Goal: Find contact information: Obtain details needed to contact an individual or organization

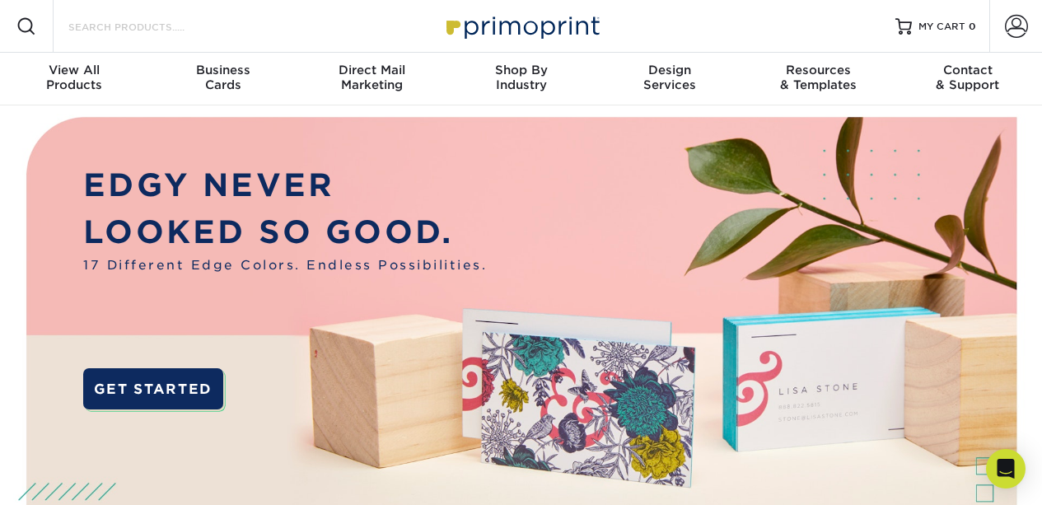
click at [147, 25] on input "Search Products" at bounding box center [147, 26] width 161 height 20
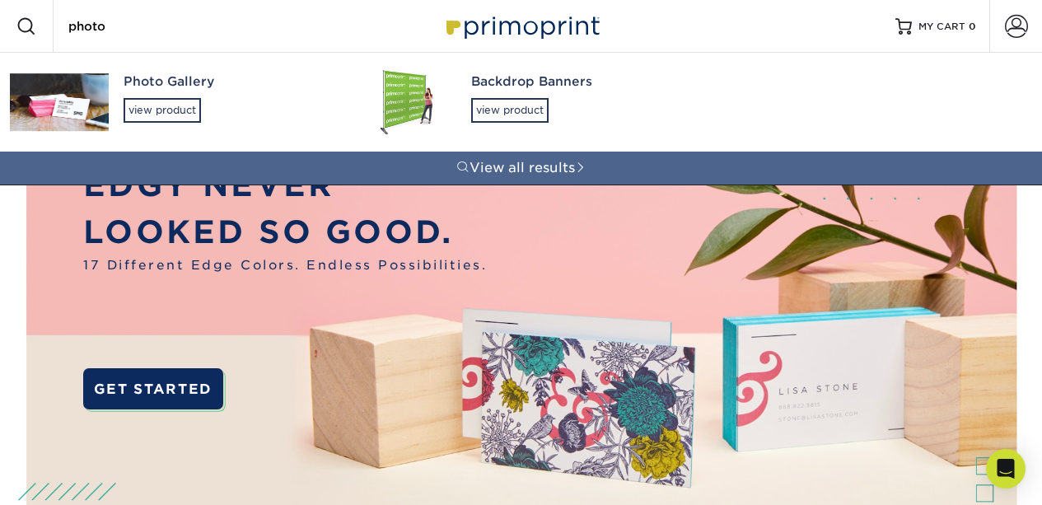
type input "photo"
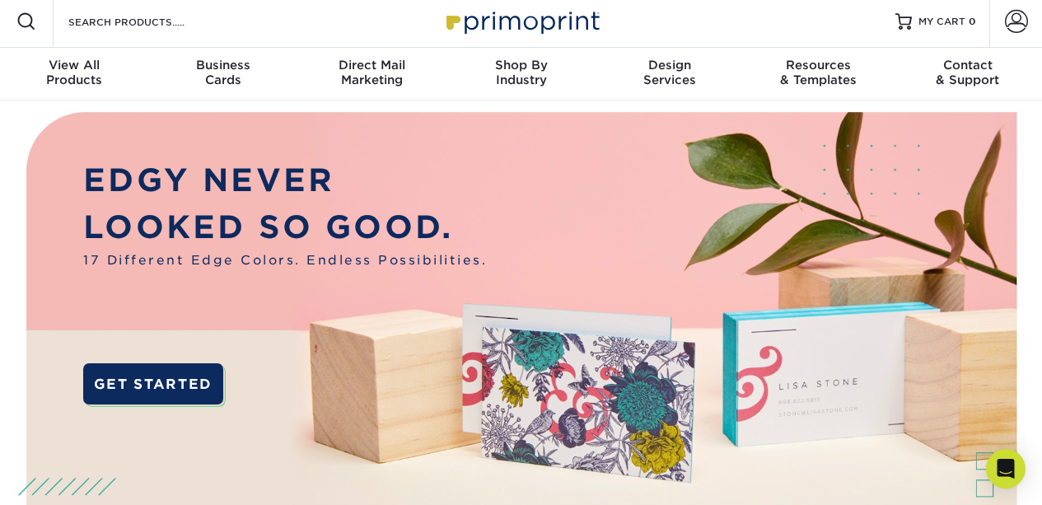
scroll to position [6, 0]
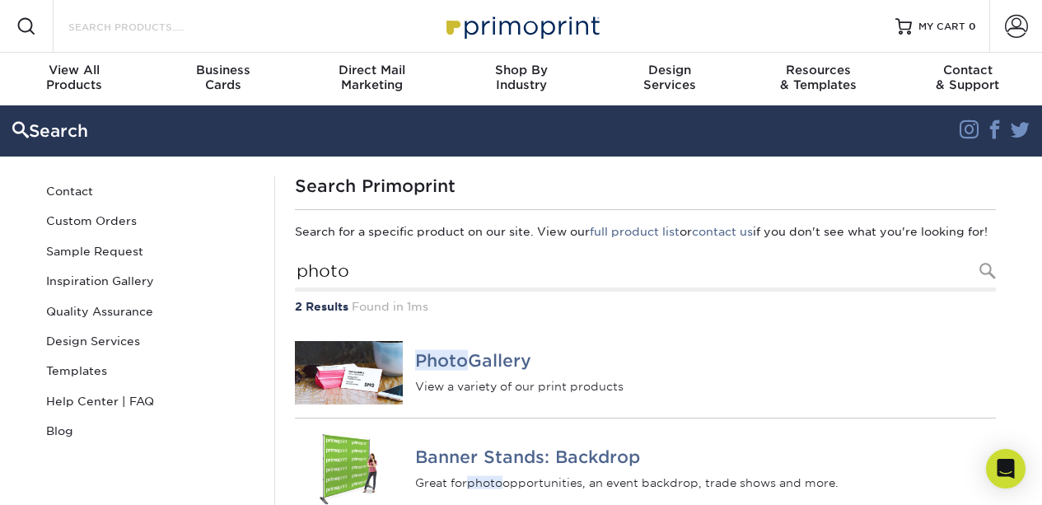
click at [145, 34] on input "Search Products" at bounding box center [147, 26] width 161 height 20
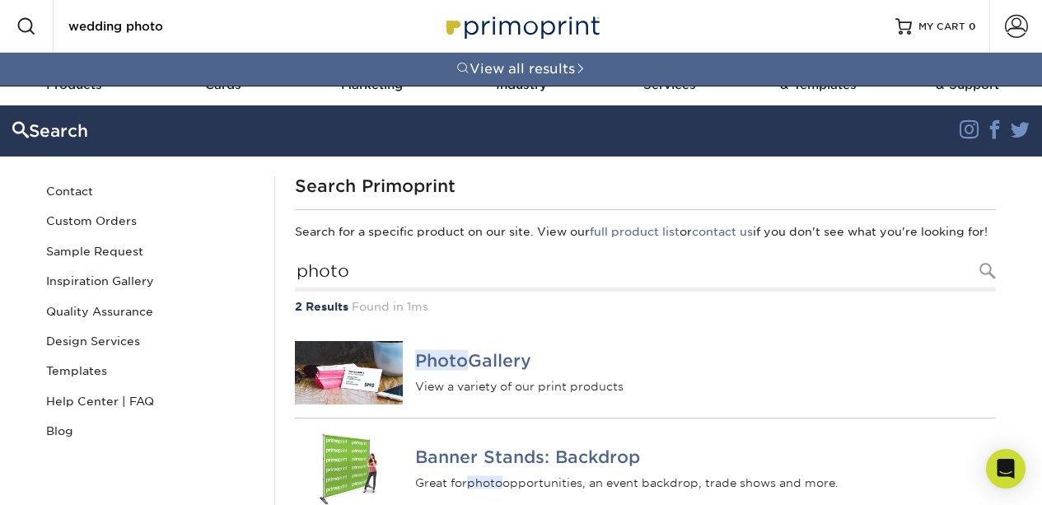
type input "wedding photo"
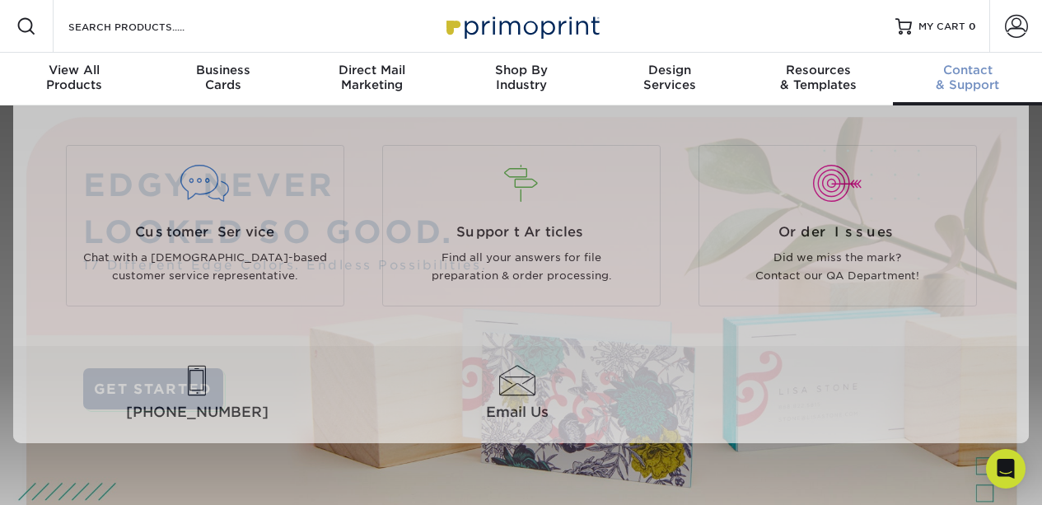
click at [984, 92] on div "Contact & Support" at bounding box center [967, 78] width 149 height 30
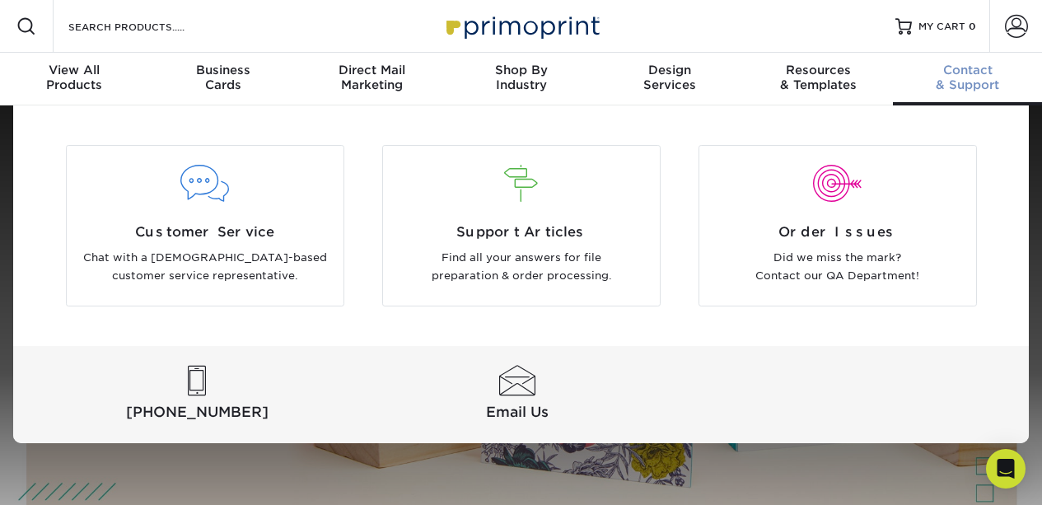
click at [986, 76] on span "Contact" at bounding box center [967, 70] width 149 height 15
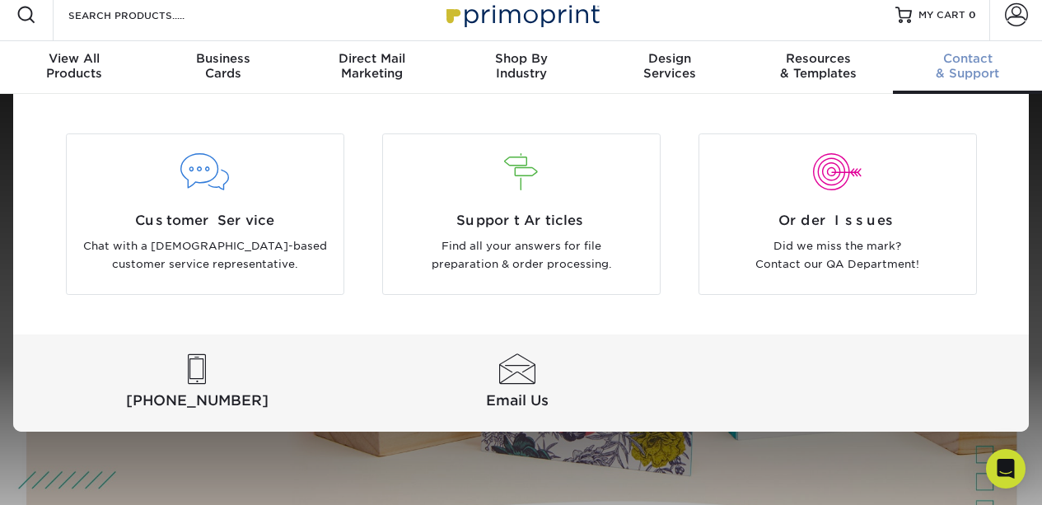
scroll to position [12, 0]
click at [511, 412] on link "Email Us" at bounding box center [518, 383] width 314 height 58
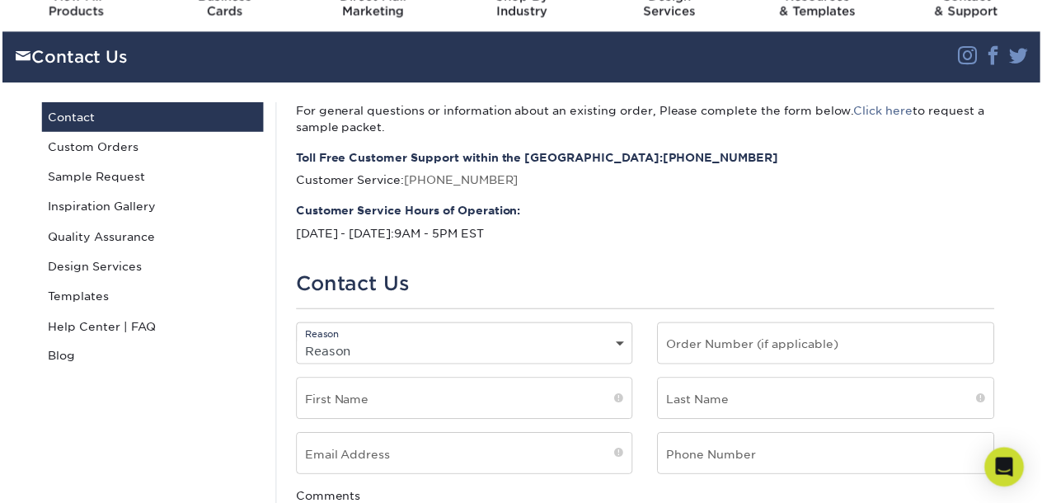
scroll to position [71, 0]
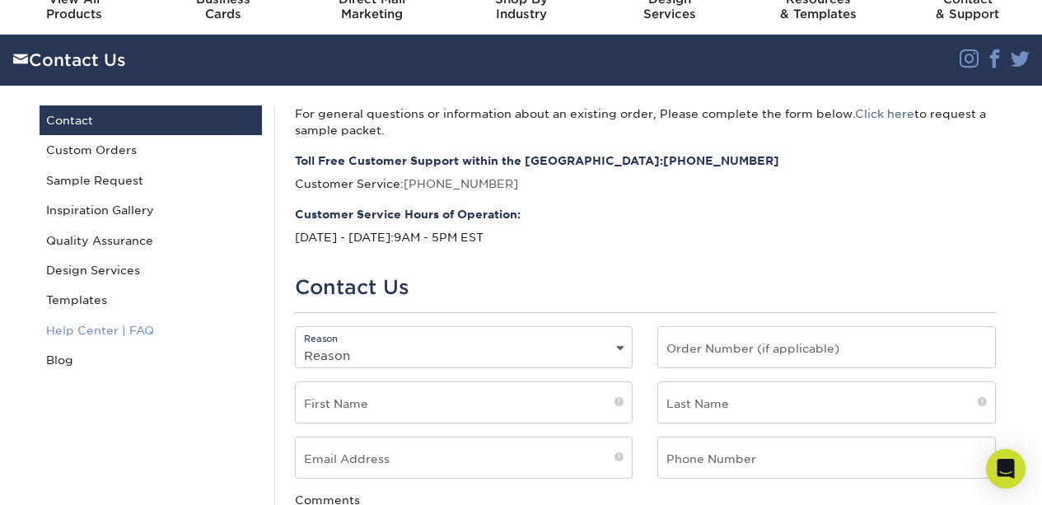
click at [165, 345] on link "Help Center | FAQ" at bounding box center [151, 331] width 222 height 30
